Goal: Task Accomplishment & Management: Use online tool/utility

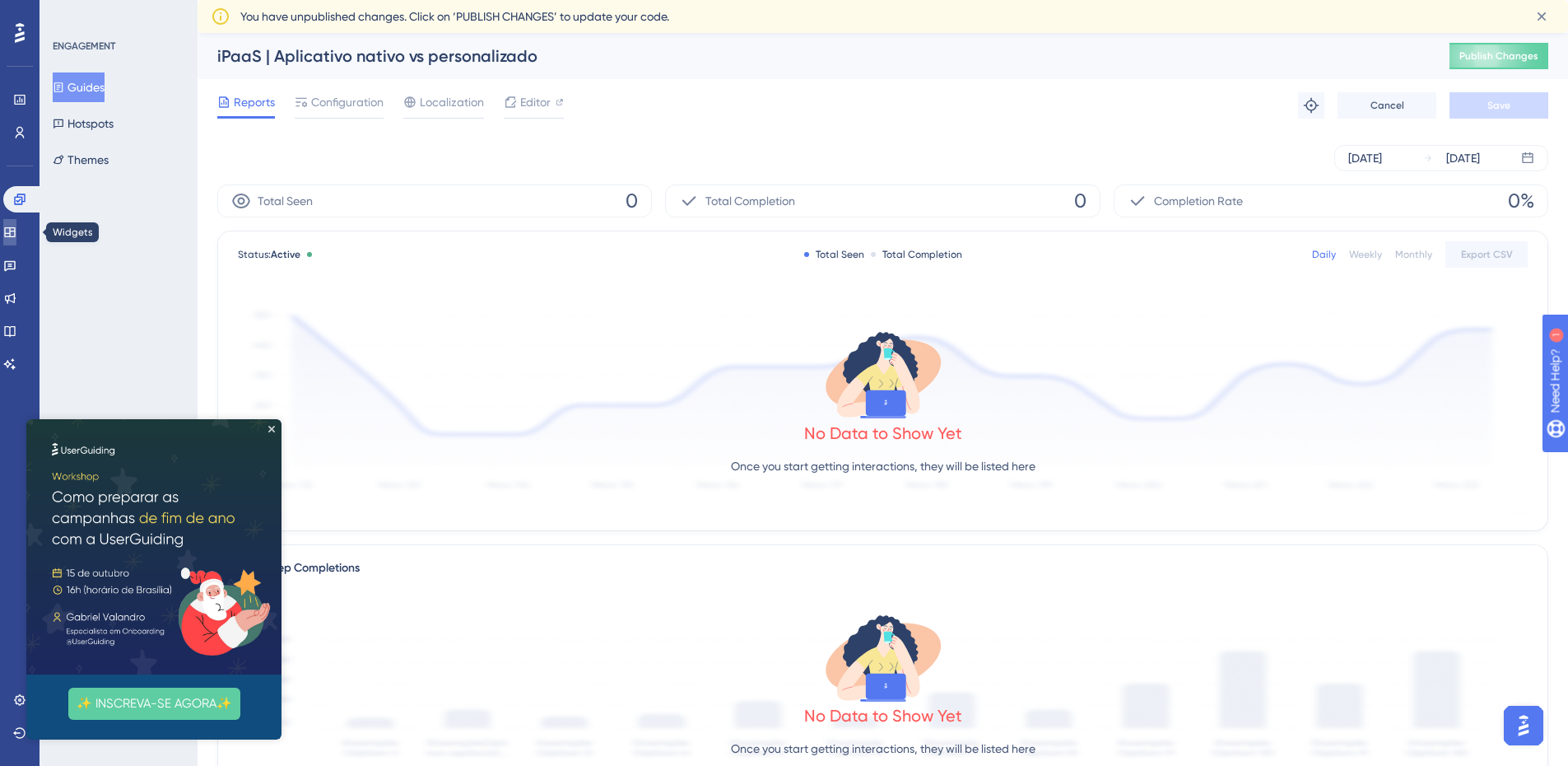
click at [17, 226] on icon at bounding box center [10, 232] width 13 height 13
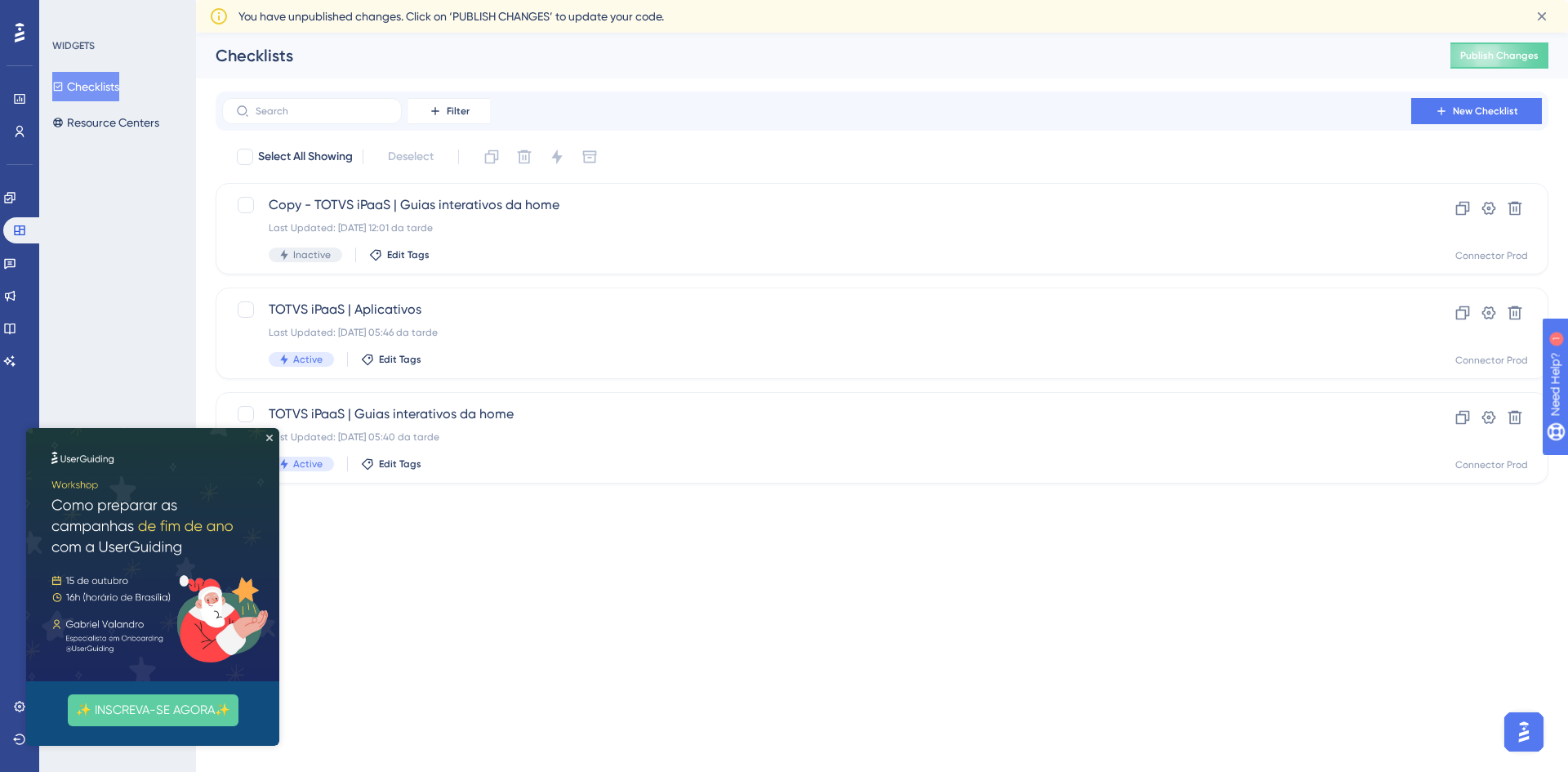
click at [265, 439] on img at bounding box center [153, 554] width 253 height 253
click at [591, 308] on span "TOTVS iPaaS | Aplicativos" at bounding box center [817, 310] width 1096 height 20
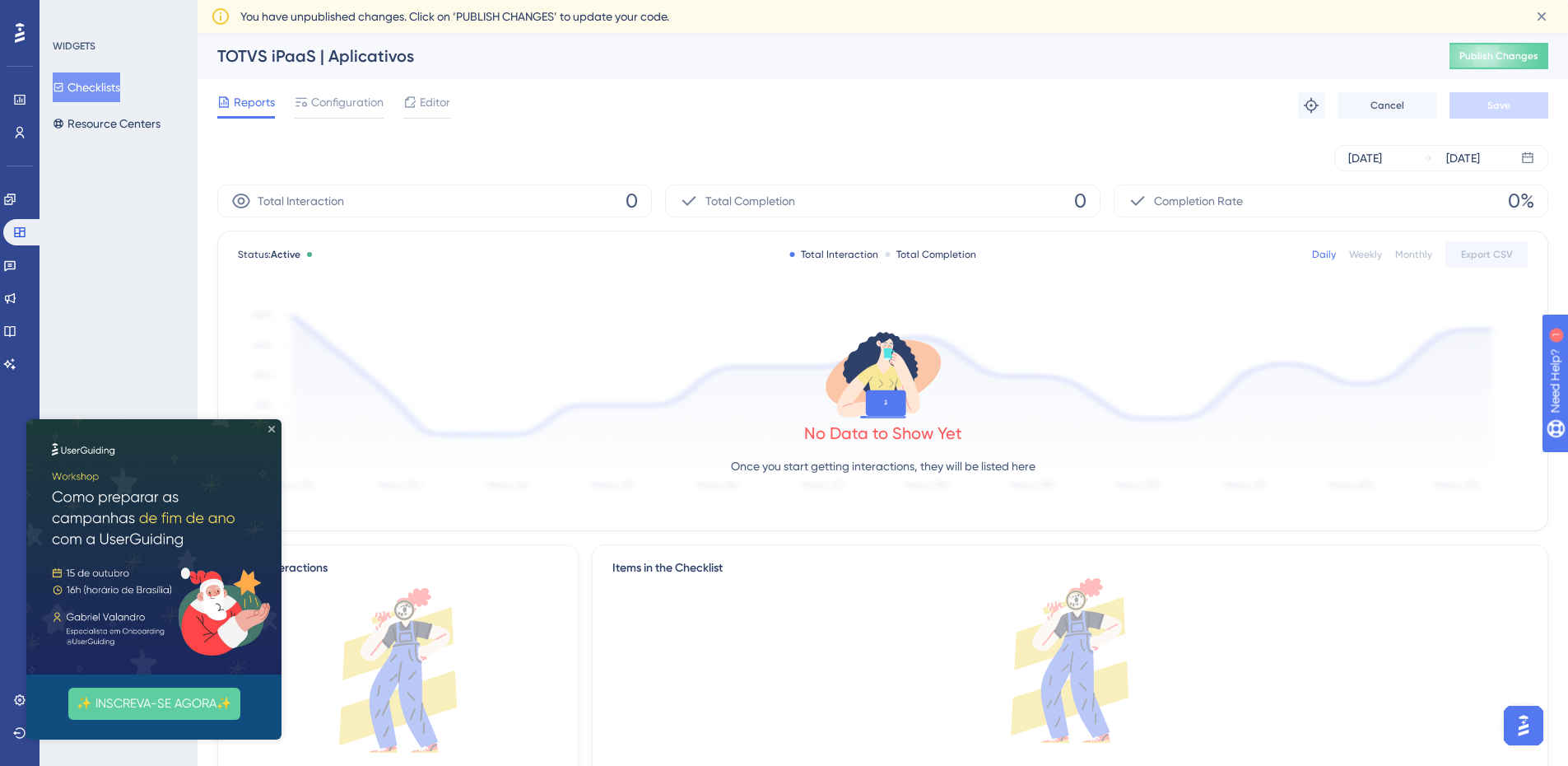
click at [271, 430] on icon "Close Preview" at bounding box center [272, 429] width 7 height 7
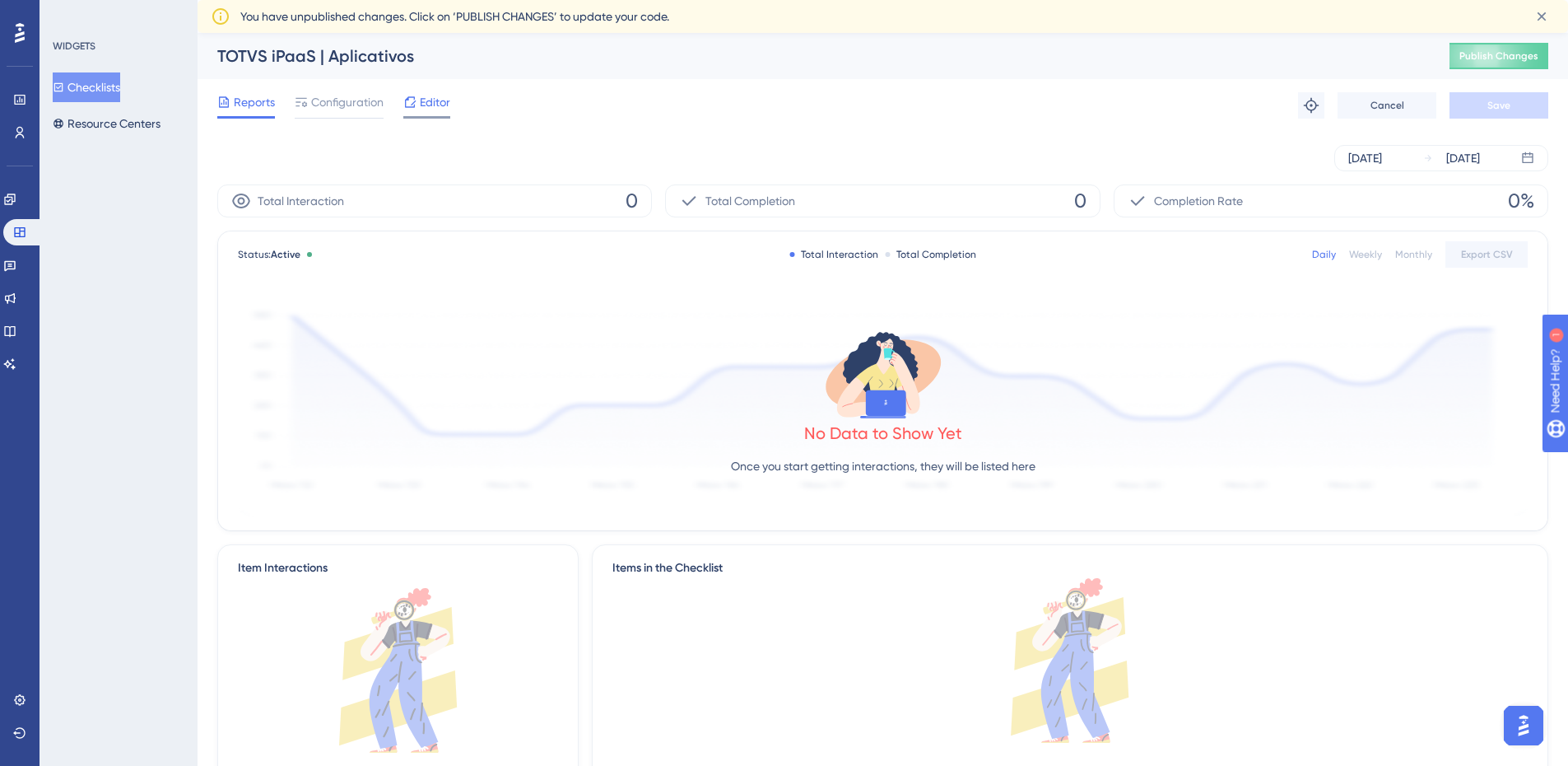
click at [419, 113] on div "Editor" at bounding box center [427, 105] width 47 height 26
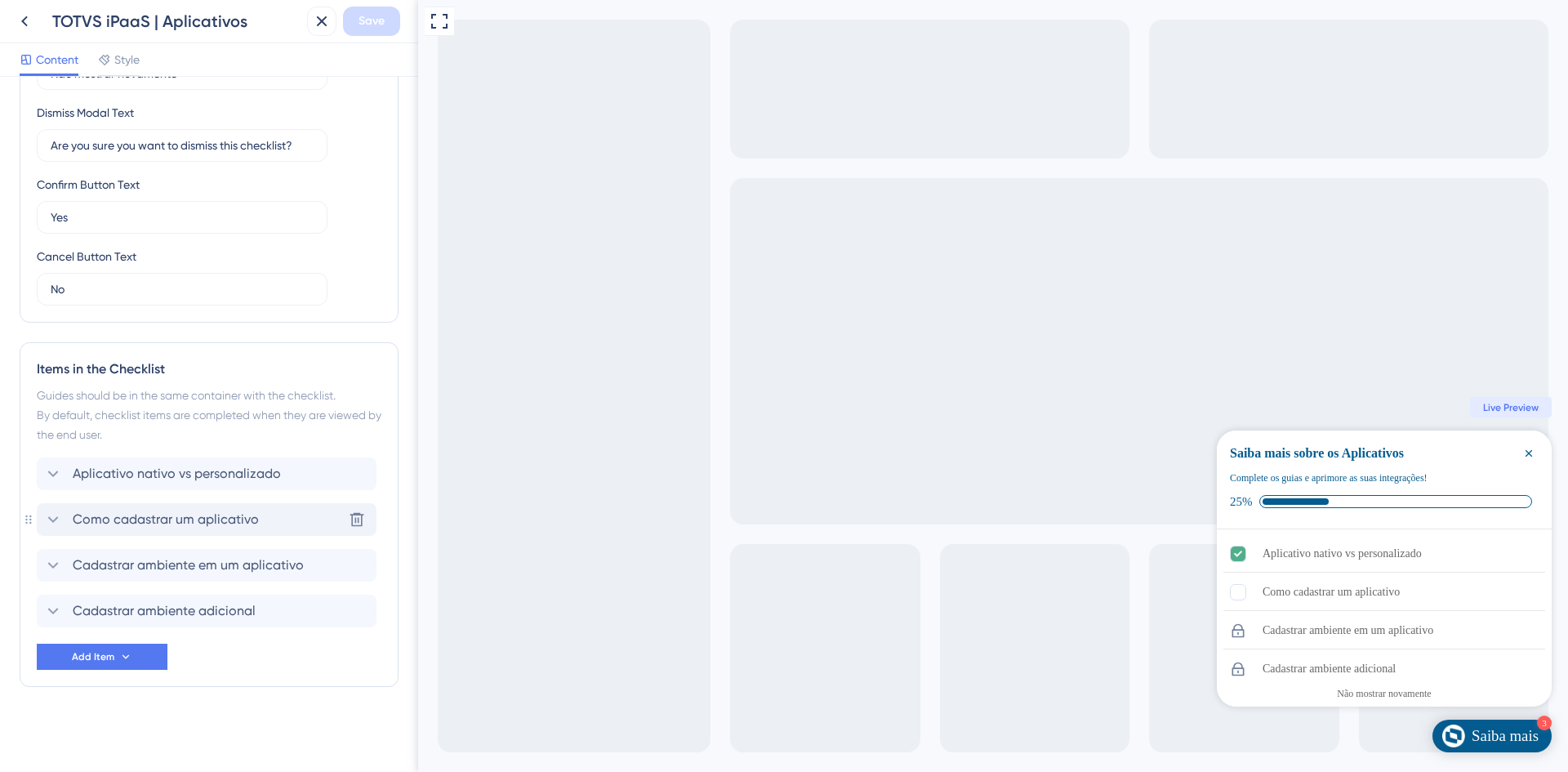
click at [58, 517] on icon at bounding box center [53, 520] width 20 height 20
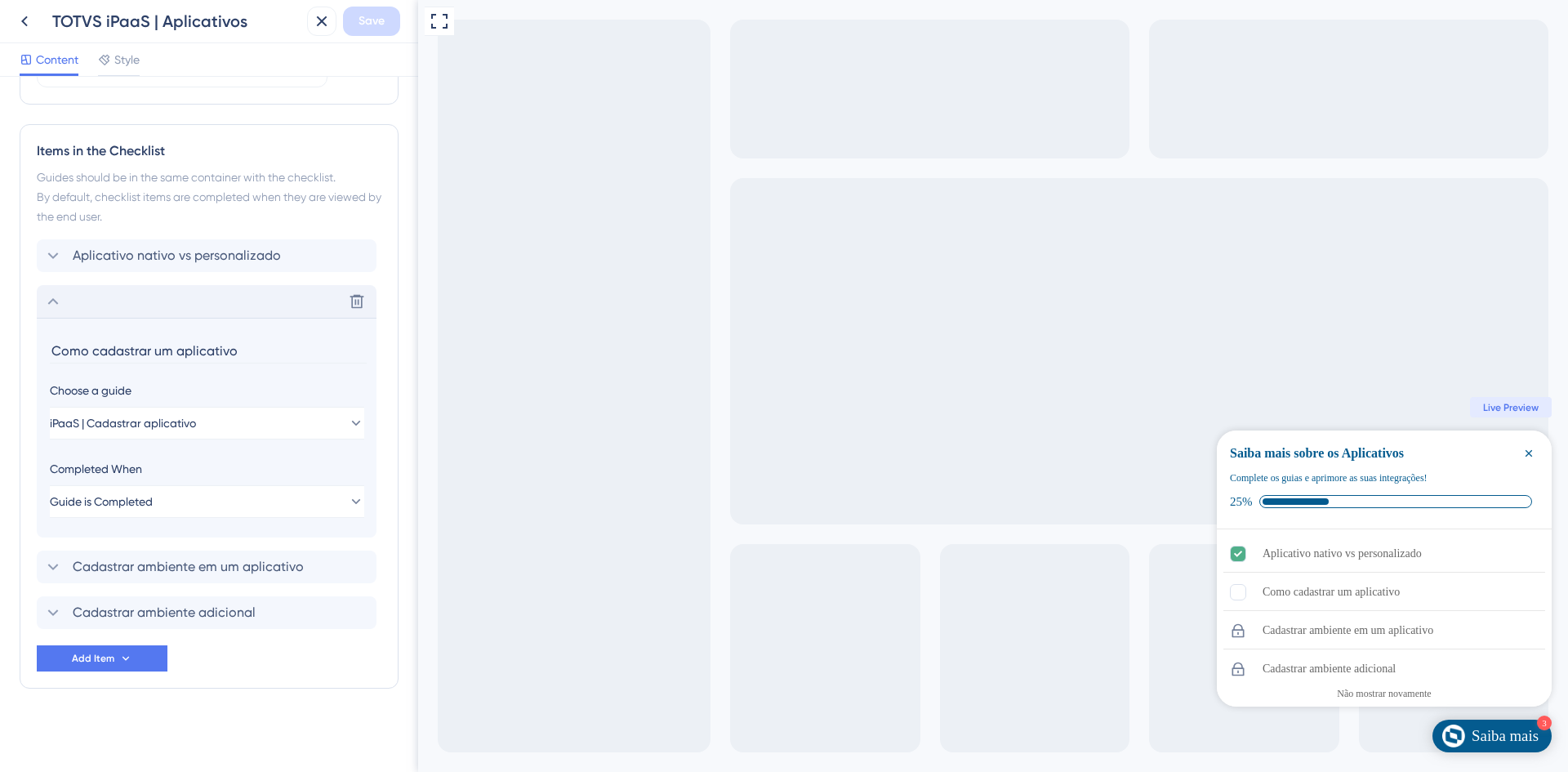
scroll to position [725, 0]
click at [62, 307] on icon at bounding box center [53, 299] width 20 height 20
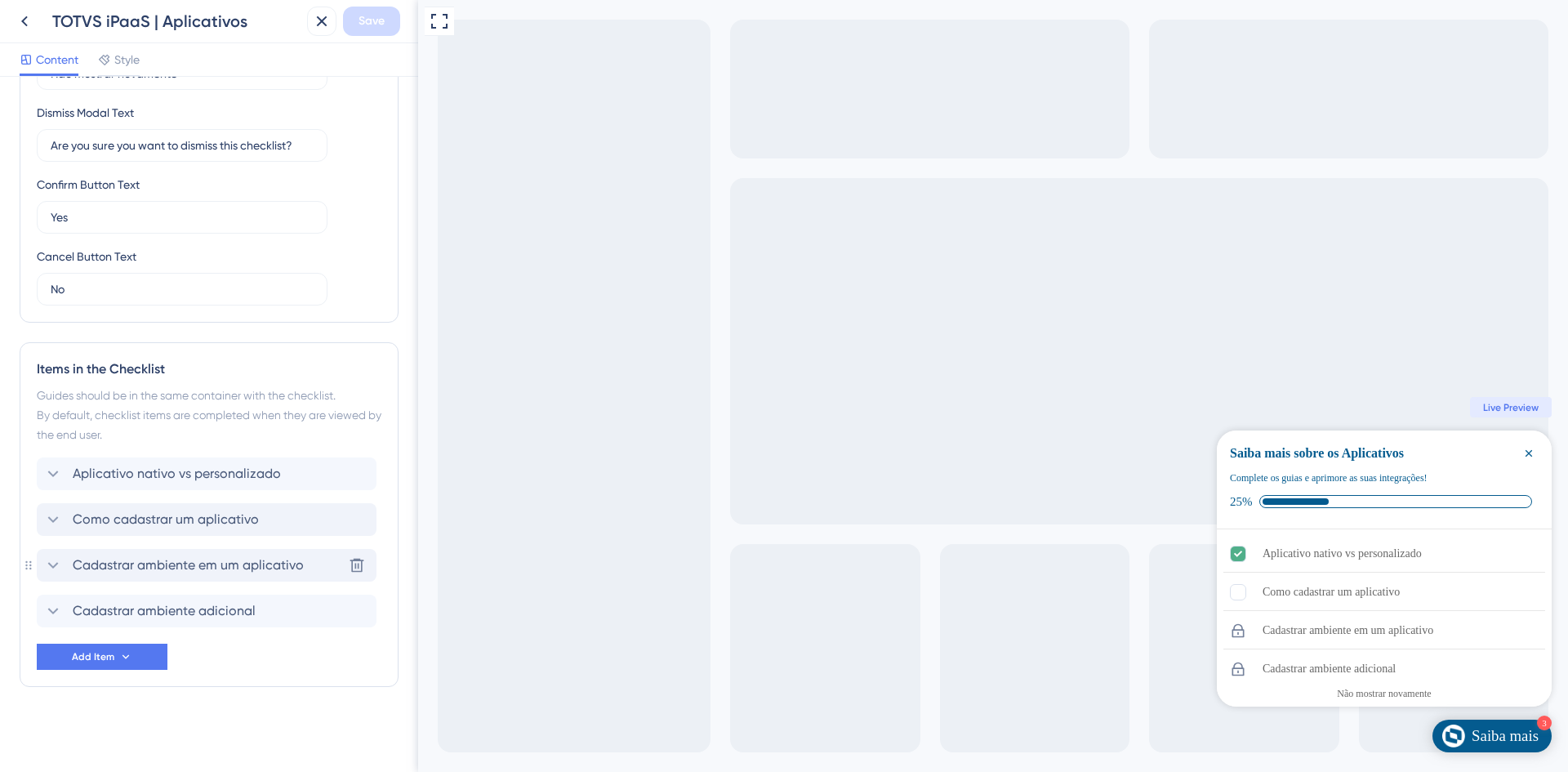
click at [176, 570] on span "Cadastrar ambiente em um aplicativo" at bounding box center [188, 565] width 232 height 20
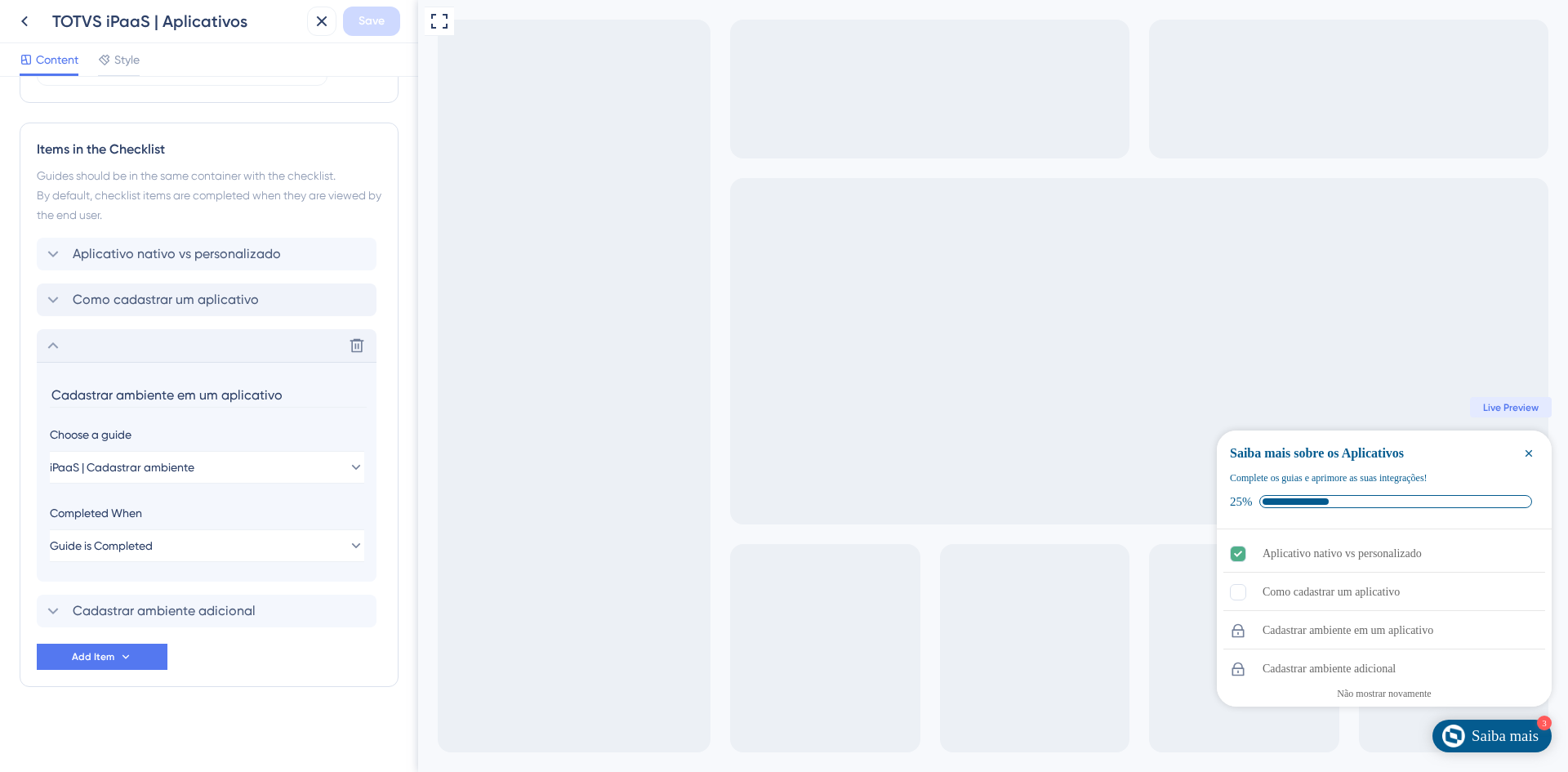
click at [52, 338] on icon at bounding box center [53, 345] width 20 height 20
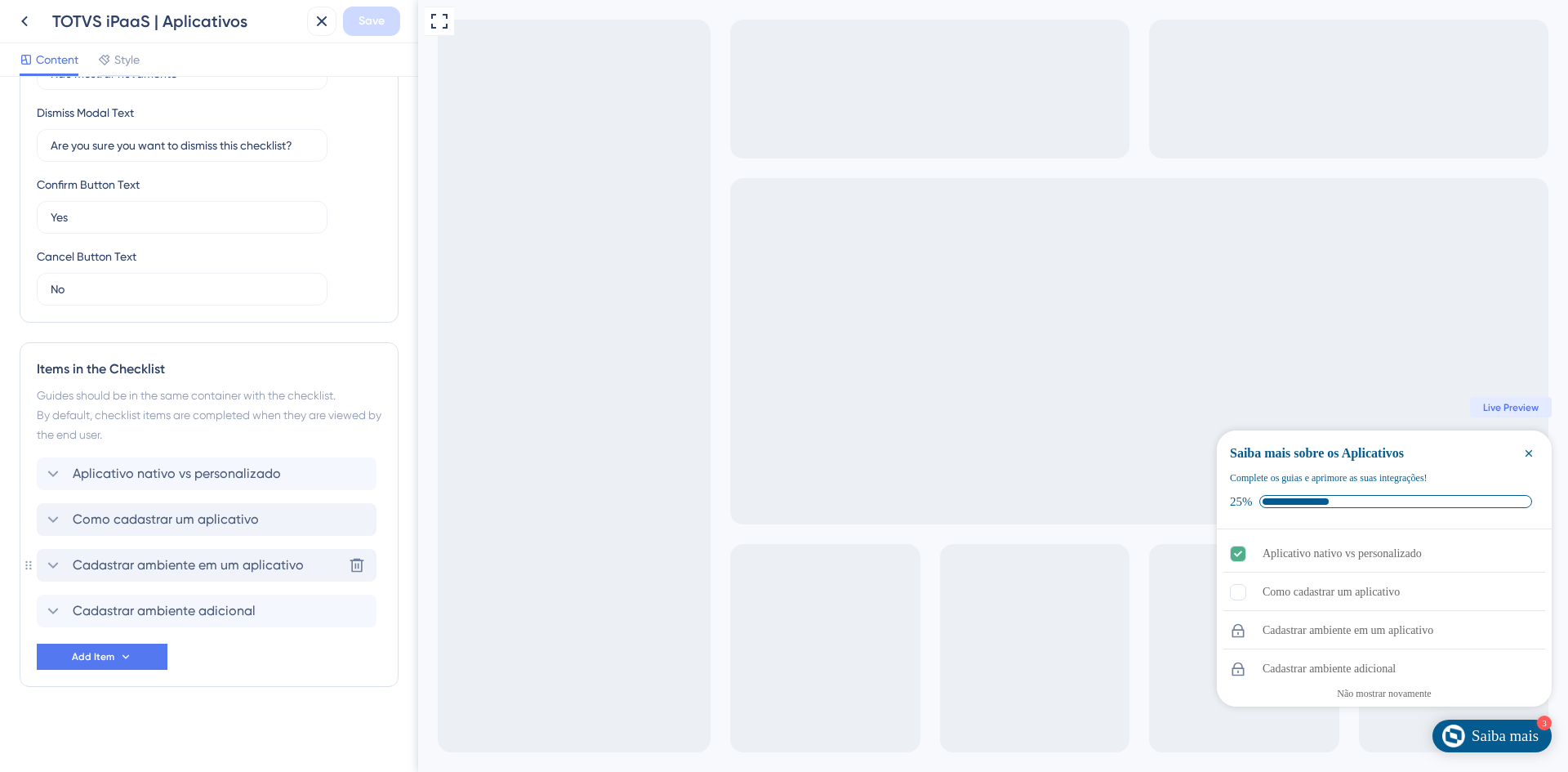
scroll to position [506, 0]
click at [58, 605] on icon at bounding box center [53, 611] width 20 height 20
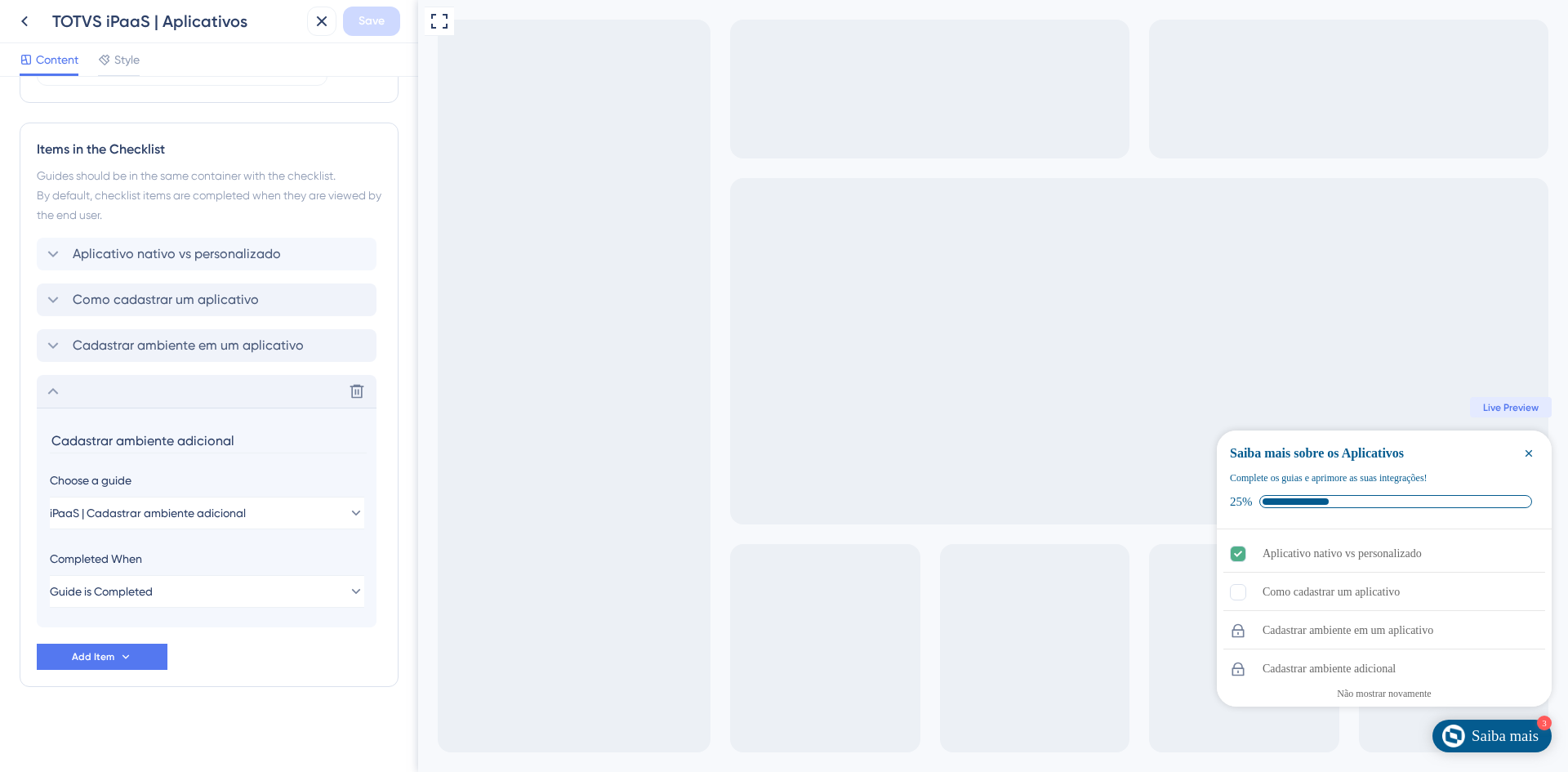
click at [42, 390] on div "Delete" at bounding box center [206, 391] width 340 height 33
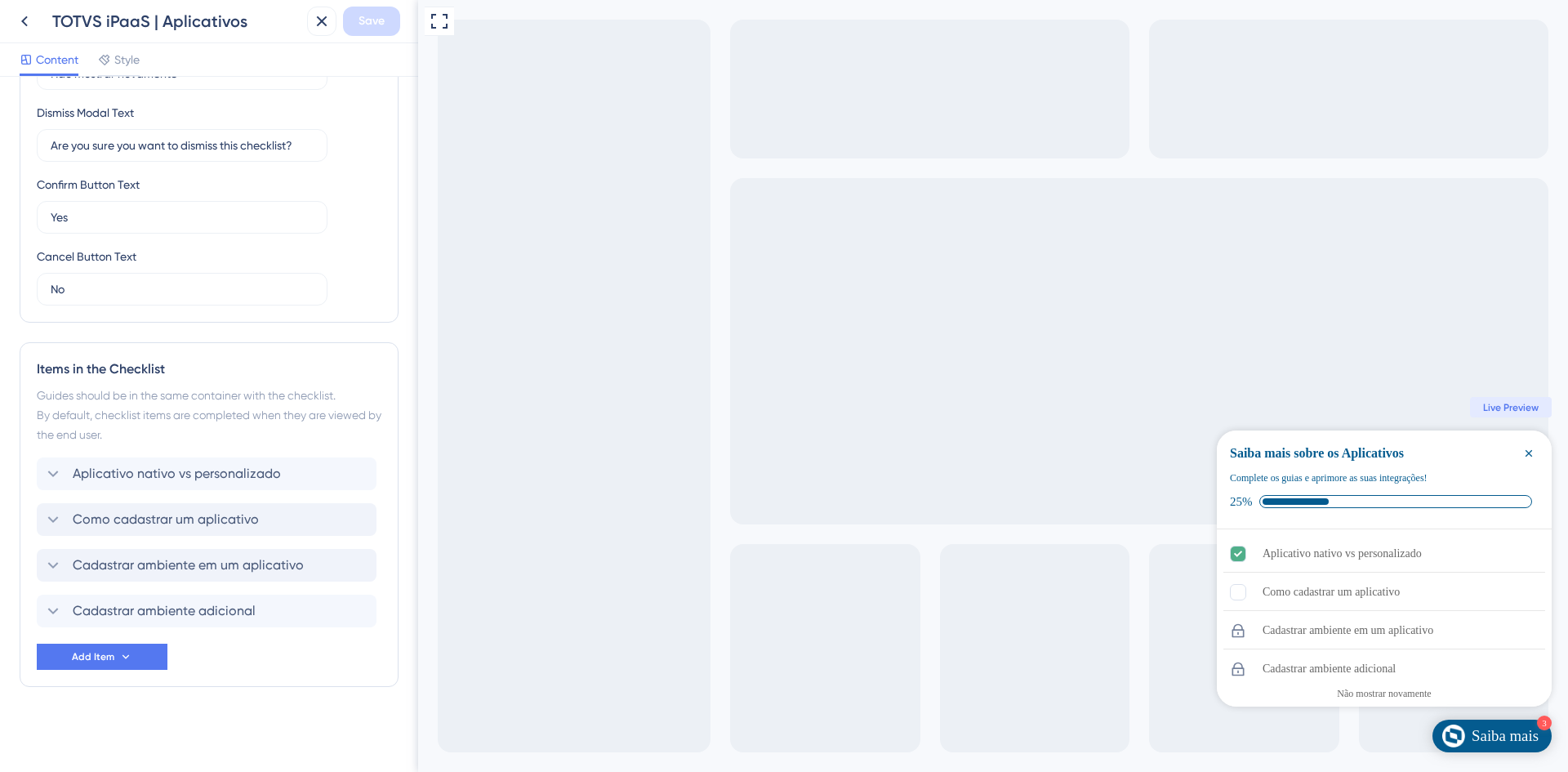
click at [20, 29] on icon at bounding box center [24, 21] width 20 height 20
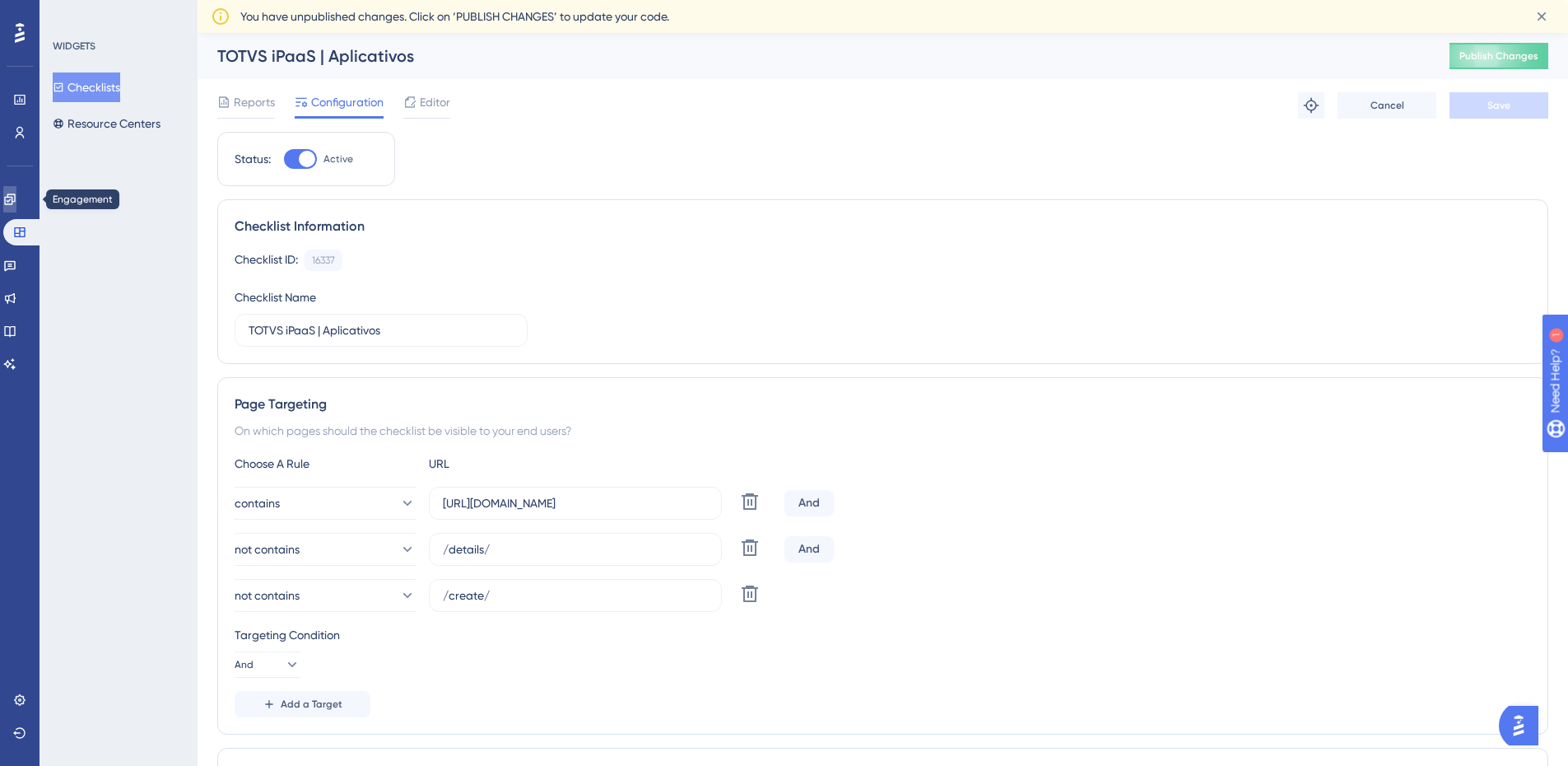
click at [17, 205] on icon at bounding box center [10, 198] width 13 height 13
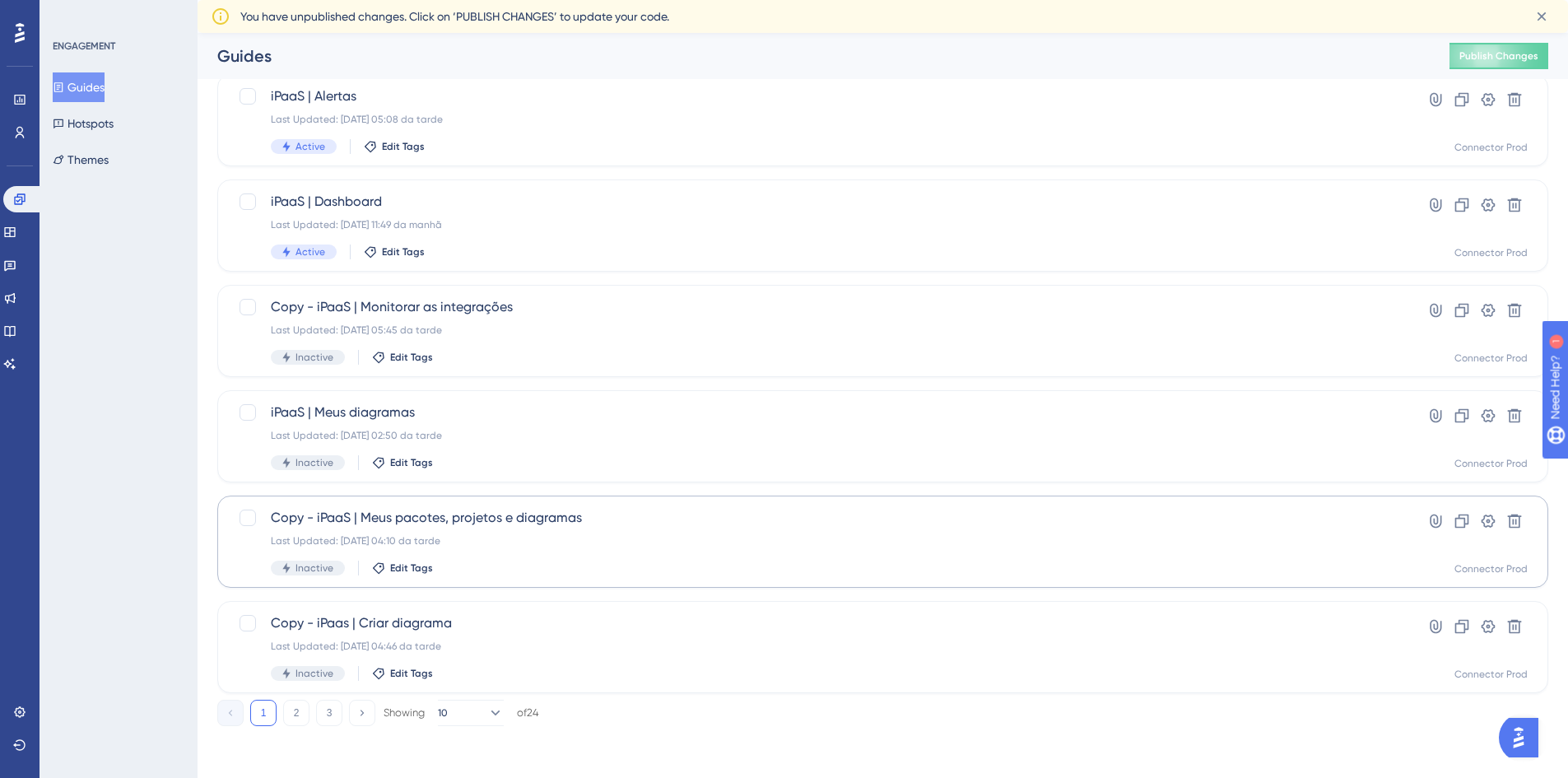
scroll to position [500, 0]
click at [306, 714] on button "2" at bounding box center [296, 712] width 26 height 26
click at [335, 714] on button "3" at bounding box center [330, 712] width 26 height 26
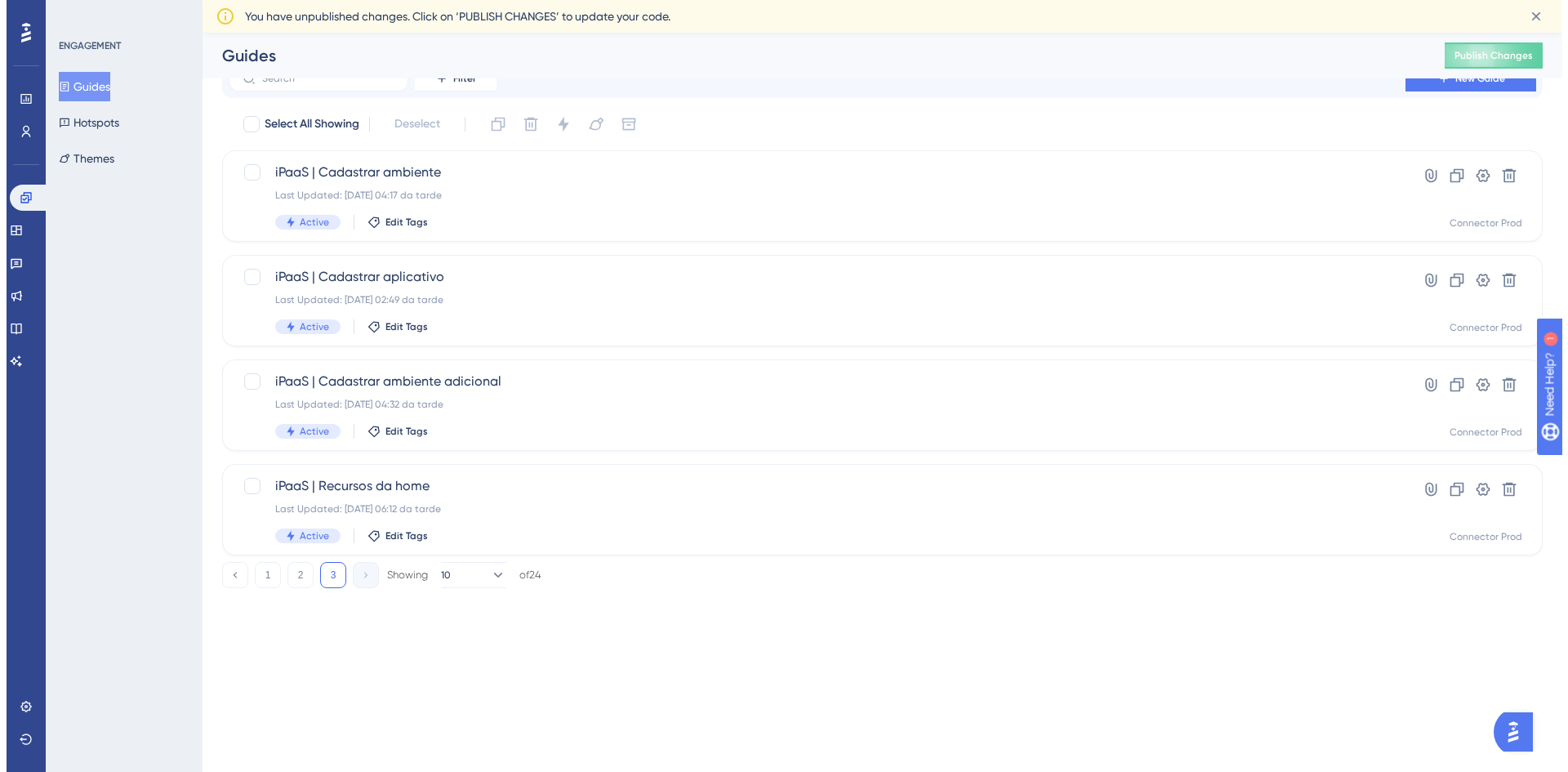
scroll to position [0, 0]
